Goal: Transaction & Acquisition: Book appointment/travel/reservation

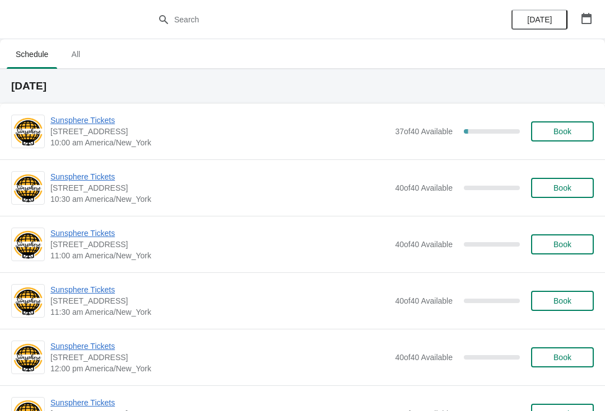
click at [553, 139] on button "Book" at bounding box center [562, 131] width 63 height 20
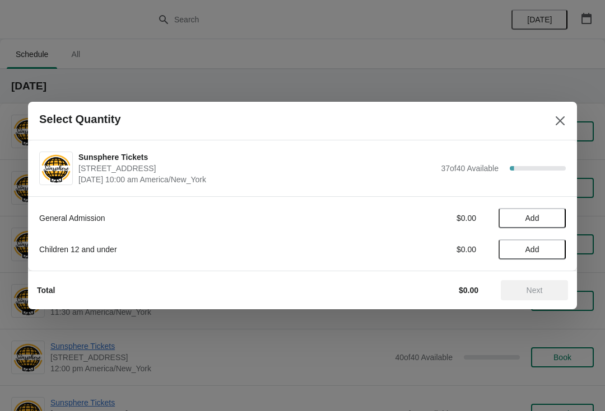
click at [558, 216] on button "Add" at bounding box center [531, 218] width 67 height 20
click at [555, 219] on icon at bounding box center [551, 219] width 12 height 12
click at [552, 218] on icon at bounding box center [551, 219] width 12 height 12
click at [554, 215] on icon at bounding box center [551, 219] width 12 height 12
click at [531, 296] on button "Next" at bounding box center [533, 290] width 67 height 20
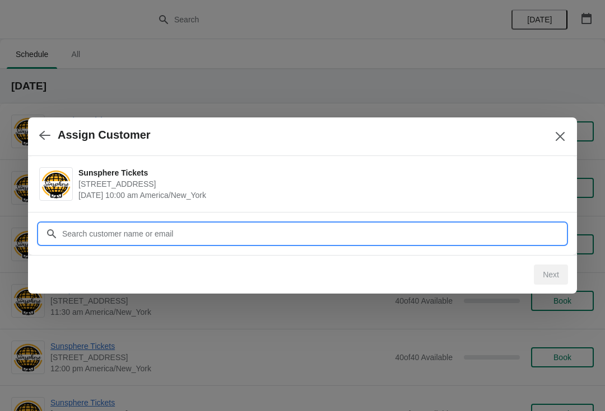
click at [508, 238] on input "Customer" at bounding box center [314, 234] width 504 height 20
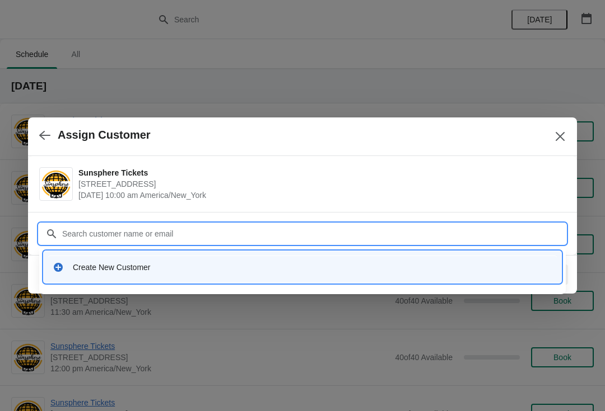
click at [246, 272] on div "Create New Customer" at bounding box center [312, 267] width 479 height 11
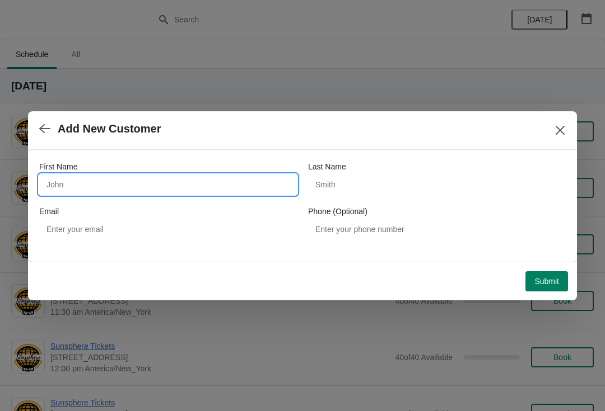
click at [164, 194] on input "First Name" at bounding box center [167, 185] width 257 height 20
type input "W"
click at [546, 268] on div "Submit" at bounding box center [299, 279] width 535 height 25
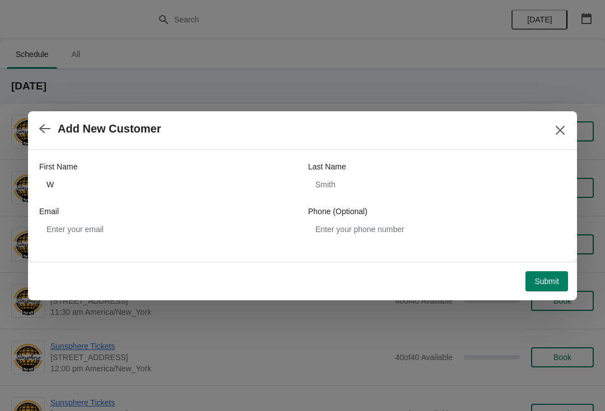
click at [545, 278] on span "Submit" at bounding box center [546, 281] width 25 height 9
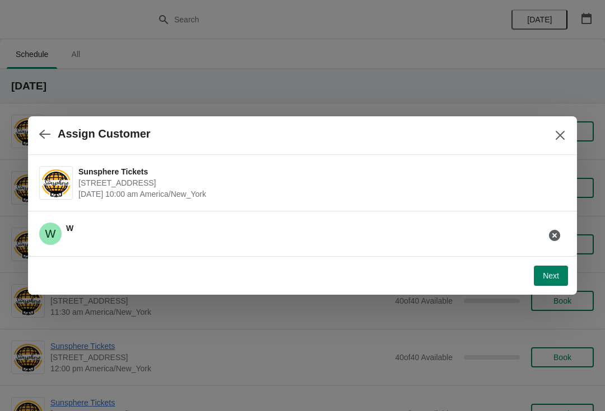
click at [551, 275] on span "Next" at bounding box center [550, 275] width 16 height 9
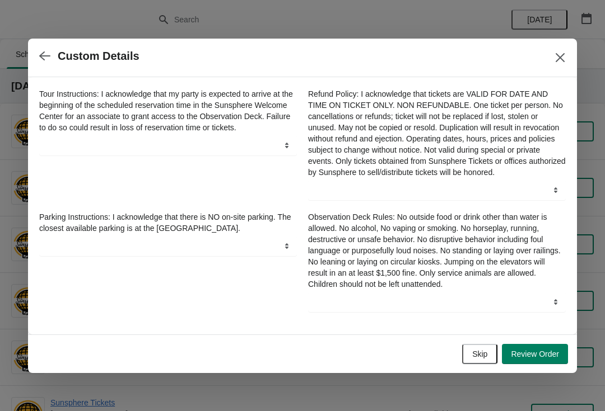
click at [481, 355] on span "Skip" at bounding box center [479, 354] width 15 height 9
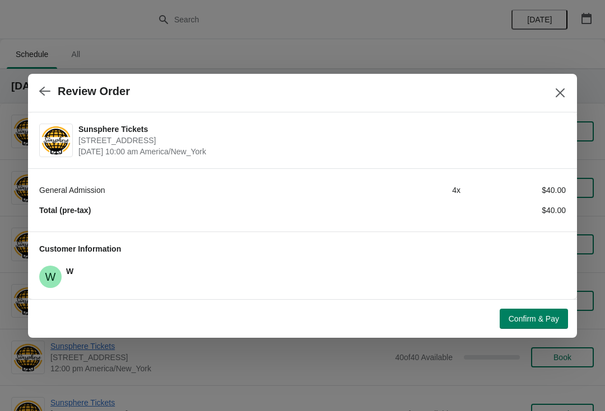
click at [530, 315] on span "Confirm & Pay" at bounding box center [533, 319] width 50 height 9
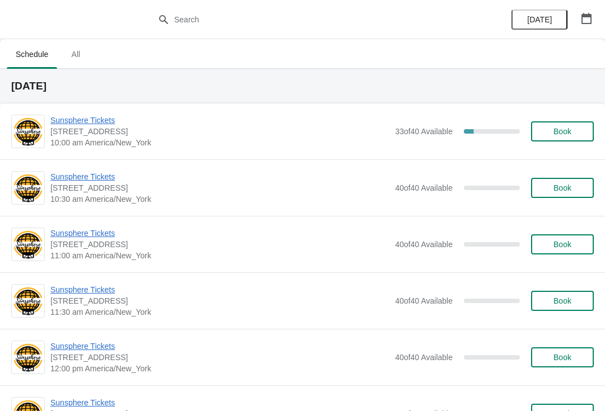
click at [73, 118] on span "Sunsphere Tickets" at bounding box center [219, 120] width 339 height 11
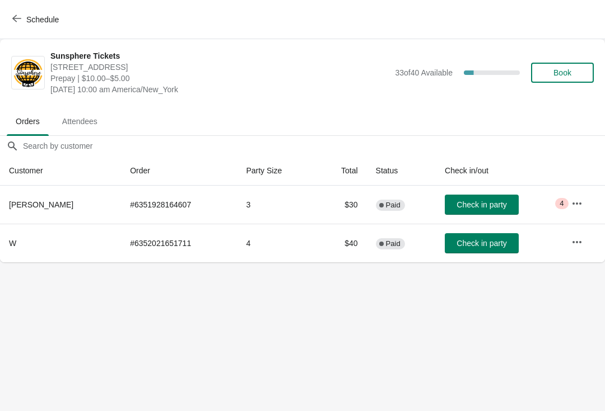
click at [484, 214] on button "Check in party" at bounding box center [481, 205] width 74 height 20
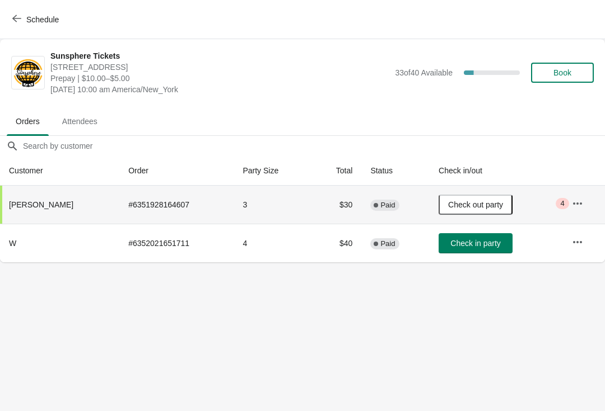
click at [488, 240] on span "Check in party" at bounding box center [475, 243] width 50 height 9
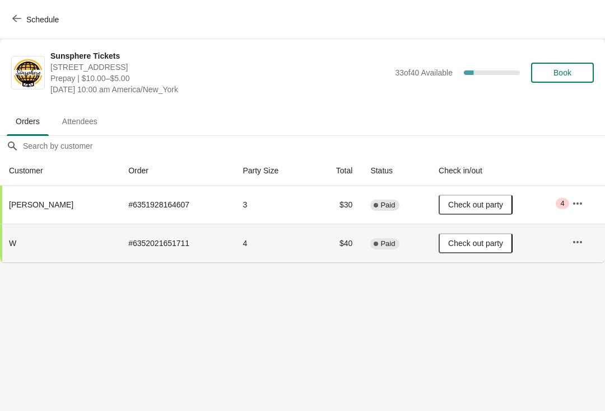
click at [577, 72] on span "Book" at bounding box center [562, 72] width 43 height 9
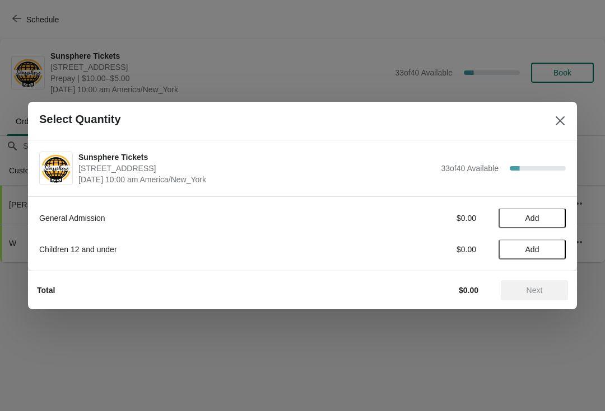
click at [558, 214] on button "Add" at bounding box center [531, 218] width 67 height 20
click at [550, 221] on icon at bounding box center [551, 219] width 12 height 12
click at [524, 283] on button "Next" at bounding box center [533, 290] width 67 height 20
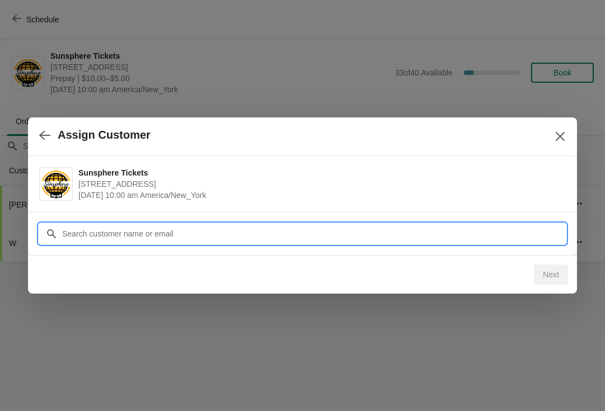
click at [472, 263] on div "Assign Customer Sunsphere Tickets 810 Clinch Avenue, Knoxville, TN, USA Septemb…" at bounding box center [302, 263] width 605 height 0
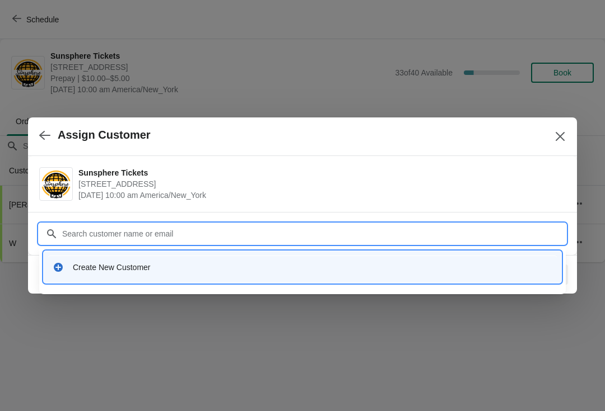
click at [242, 266] on div "Create New Customer" at bounding box center [312, 267] width 479 height 11
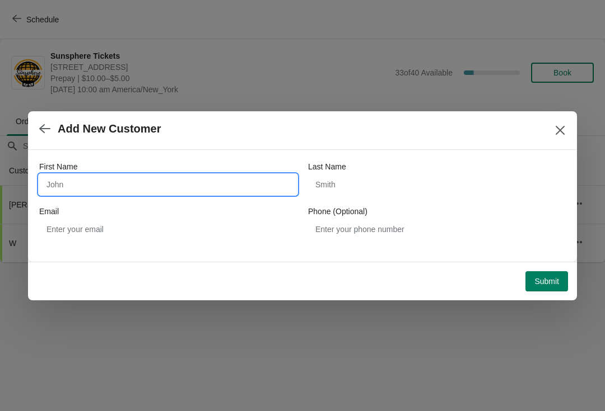
click at [171, 189] on input "First Name" at bounding box center [167, 185] width 257 height 20
type input "W"
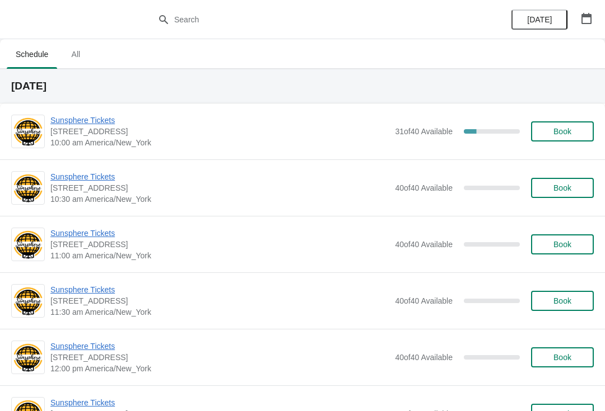
click at [564, 127] on span "Book" at bounding box center [562, 131] width 18 height 9
click at [574, 192] on span "Book" at bounding box center [562, 188] width 43 height 9
